Goal: Information Seeking & Learning: Learn about a topic

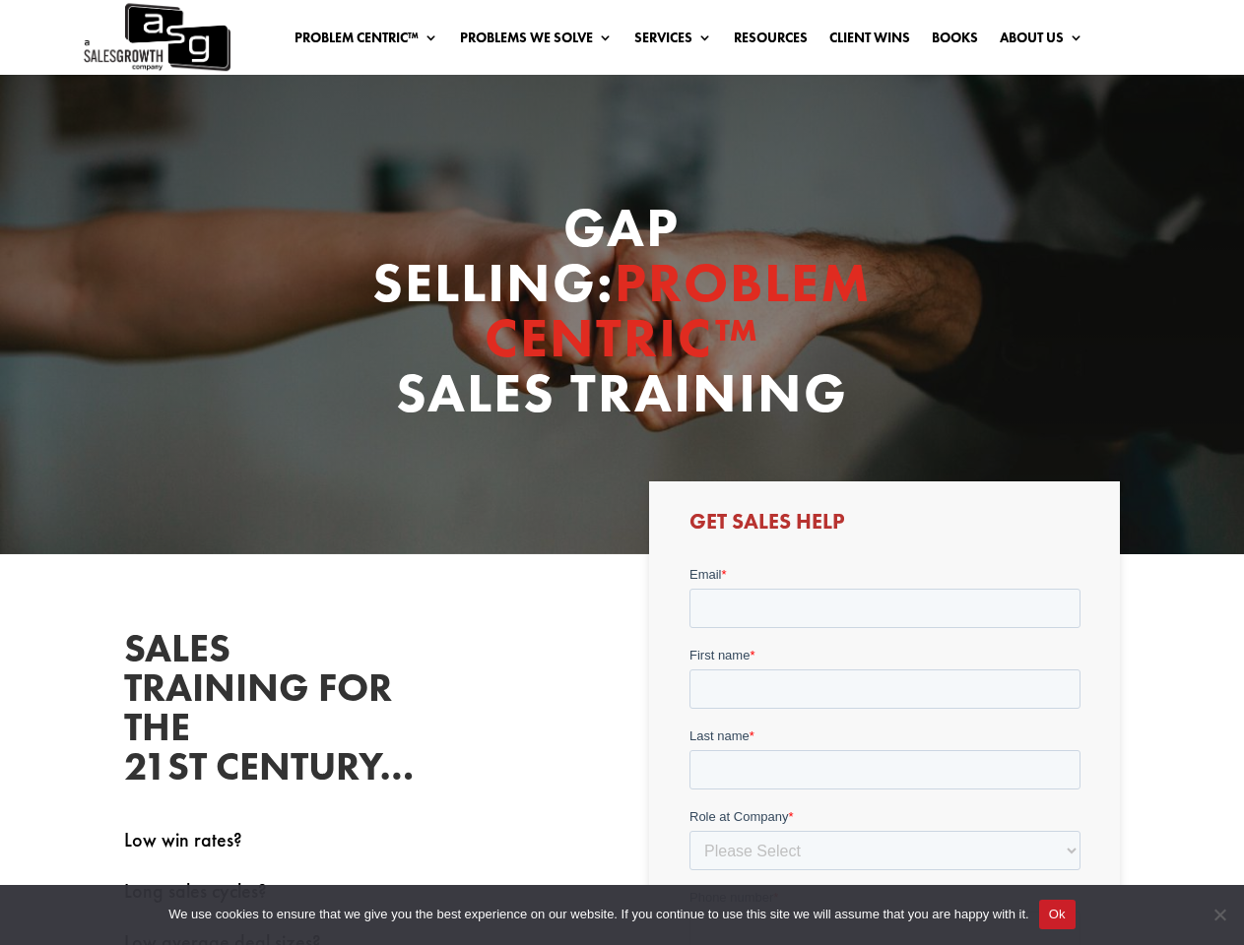
click at [621, 473] on div "GAP SELLING: PROBLEM CENTRIC™ SALES TRAINING" at bounding box center [622, 315] width 1244 height 480
click at [354, 41] on link "Problem Centric™" at bounding box center [366, 42] width 144 height 22
click at [528, 41] on link "Problems We Solve" at bounding box center [536, 42] width 153 height 22
click at [1057, 915] on button "Ok" at bounding box center [1057, 915] width 36 height 30
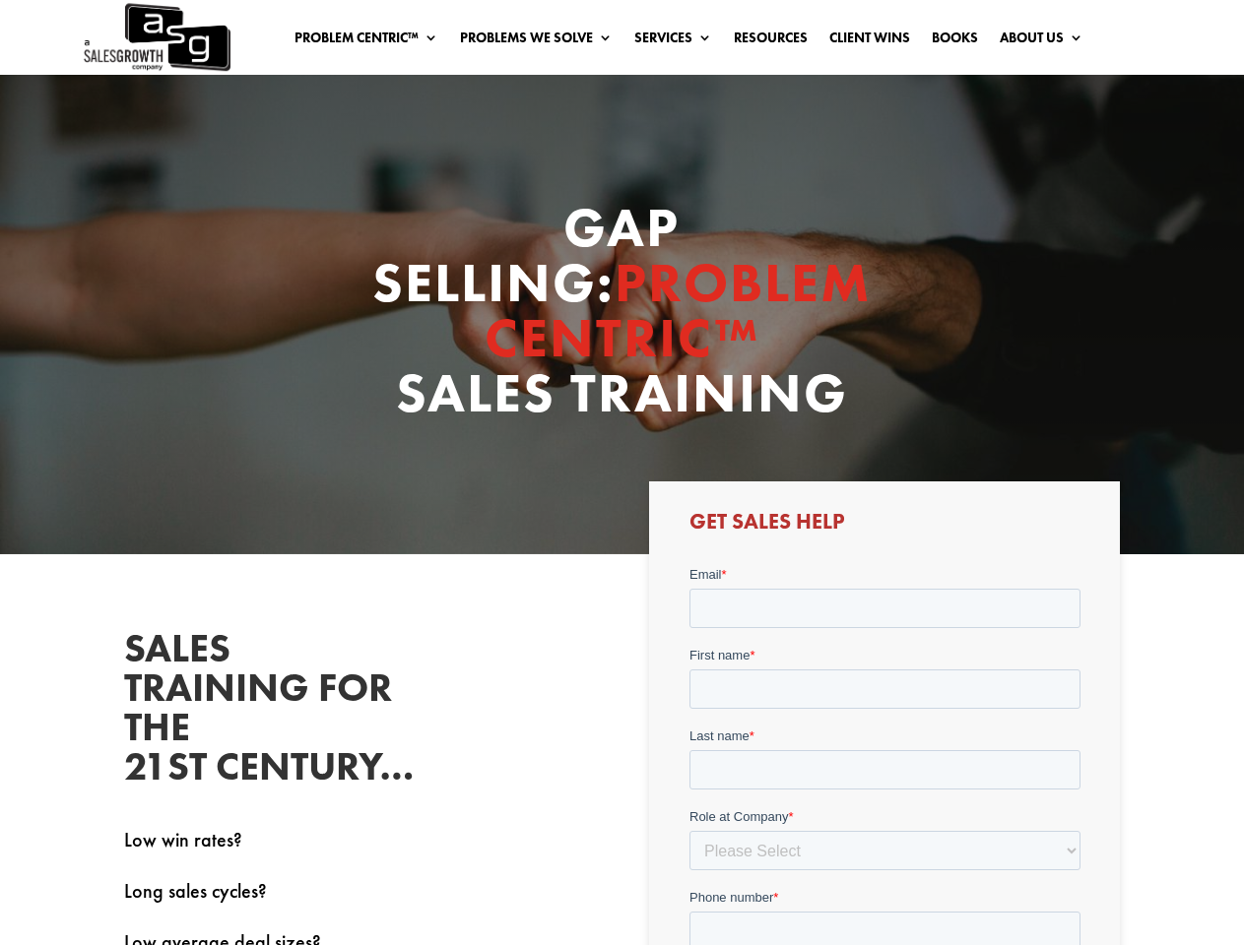
click at [1219, 915] on span "Cookie Notice" at bounding box center [1219, 915] width 20 height 20
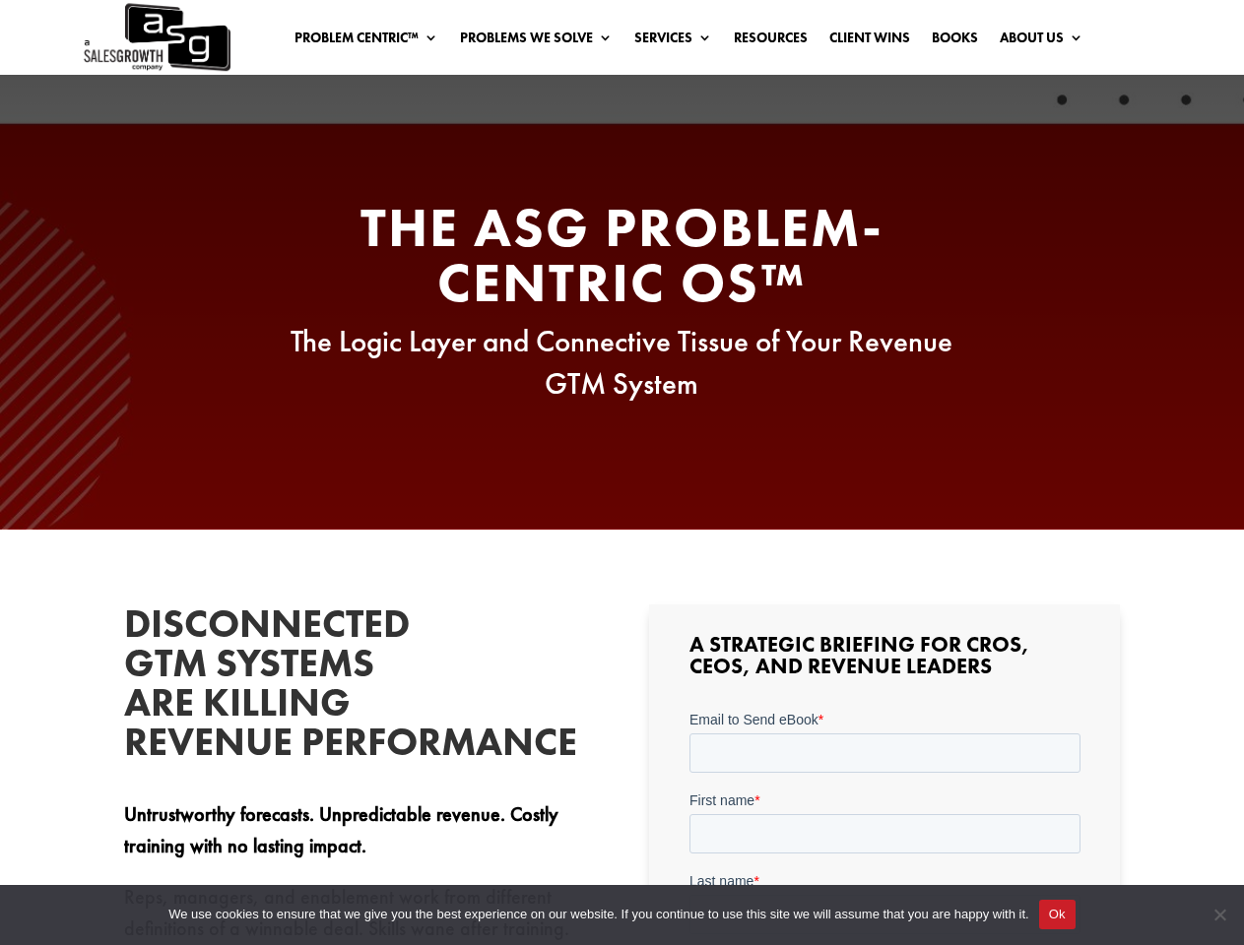
click at [621, 473] on div "The ASG Problem-Centric OS™ The Logic Layer and Connective Tissue of Your Reven…" at bounding box center [622, 302] width 1244 height 454
click at [354, 41] on link "Problem Centric™" at bounding box center [366, 42] width 144 height 22
click at [528, 41] on link "Problems We Solve" at bounding box center [536, 42] width 153 height 22
click at [1057, 915] on button "Ok" at bounding box center [1057, 915] width 36 height 30
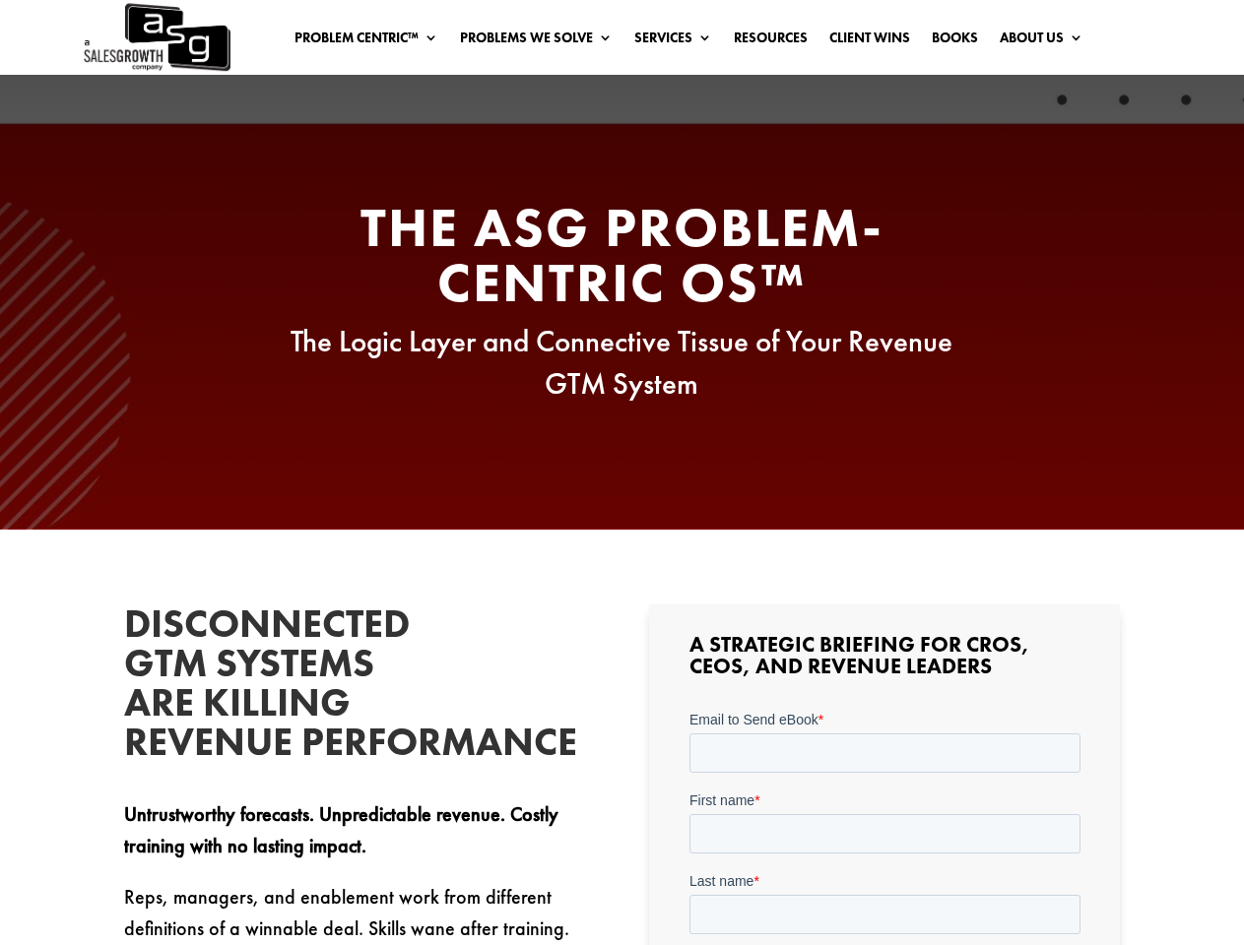
click at [1219, 915] on span "Cookie Notice" at bounding box center [1219, 915] width 20 height 20
